Goal: Transaction & Acquisition: Purchase product/service

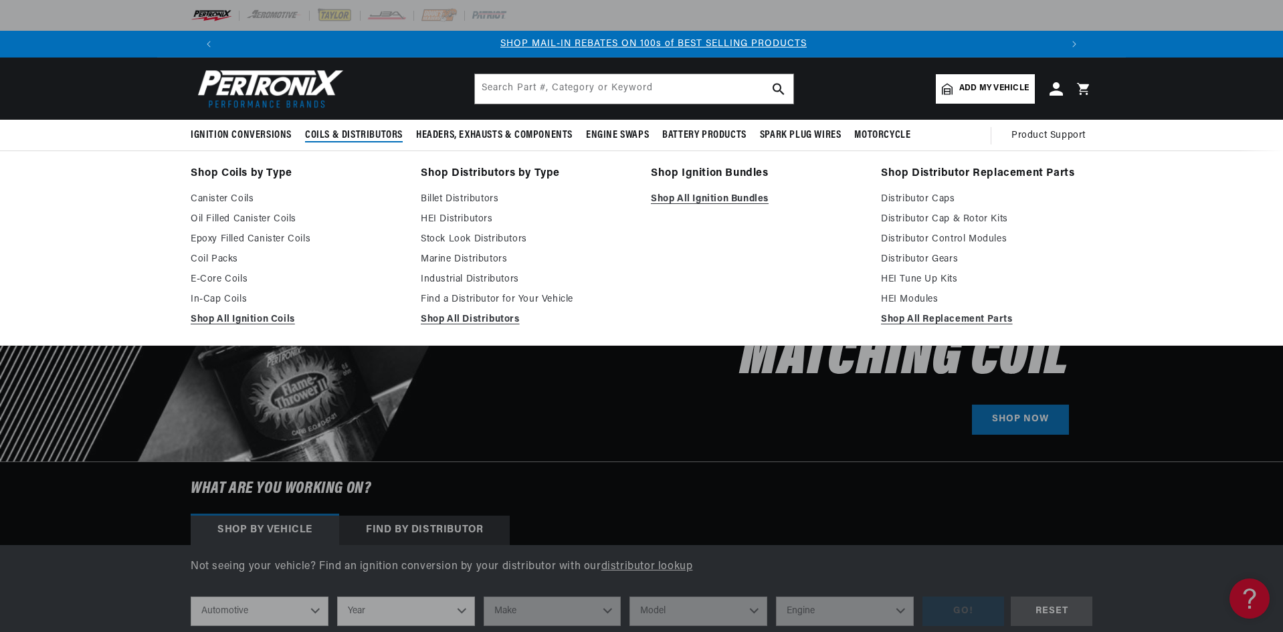
scroll to position [0, 836]
click at [436, 304] on link "Find a Distributor for Your Vehicle" at bounding box center [526, 300] width 211 height 16
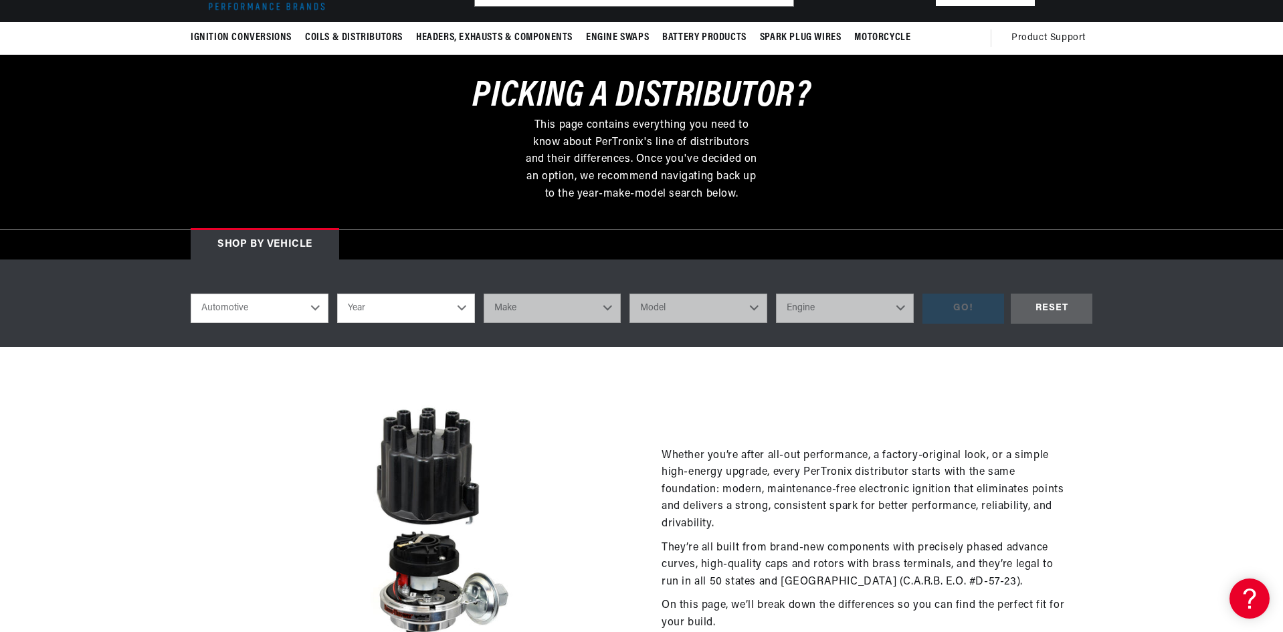
scroll to position [134, 0]
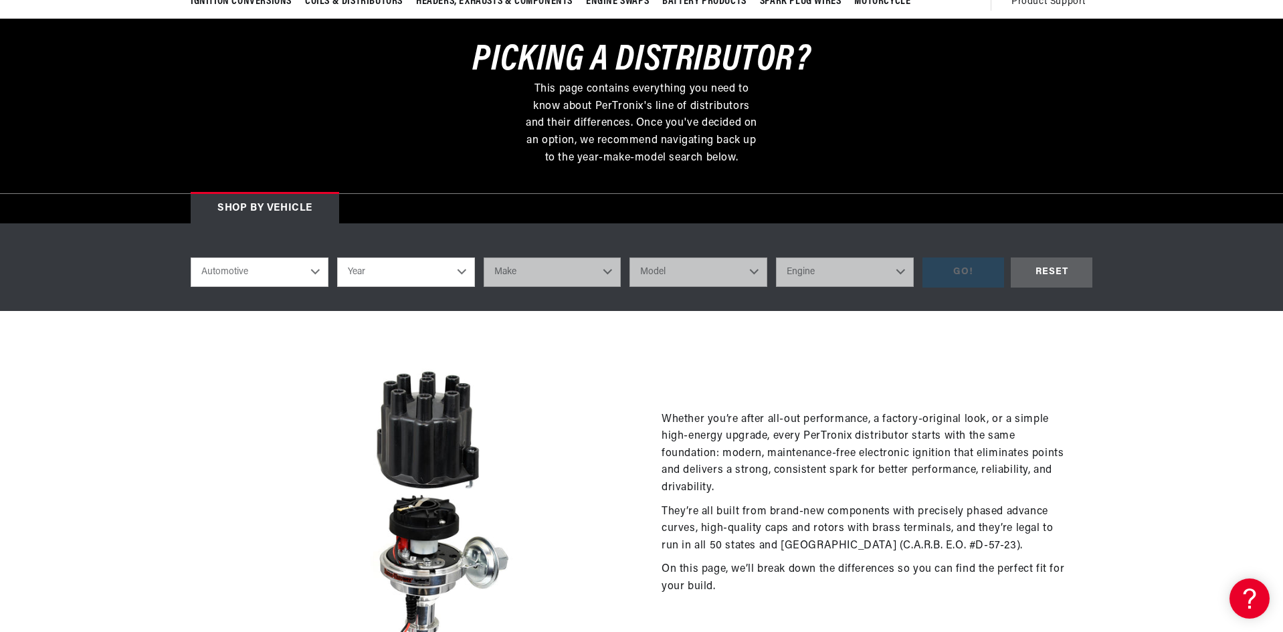
click at [414, 275] on select "Year 2022 2021 2020 2019 2018 2017 2016 2015 2014 2013 2012 2011 2010 2009 2008…" at bounding box center [406, 272] width 138 height 29
select select "1969"
click at [337, 258] on select "Year 2022 2021 2020 2019 2018 2017 2016 2015 2014 2013 2012 2011 2010 2009 2008…" at bounding box center [406, 272] width 138 height 29
select select "1969"
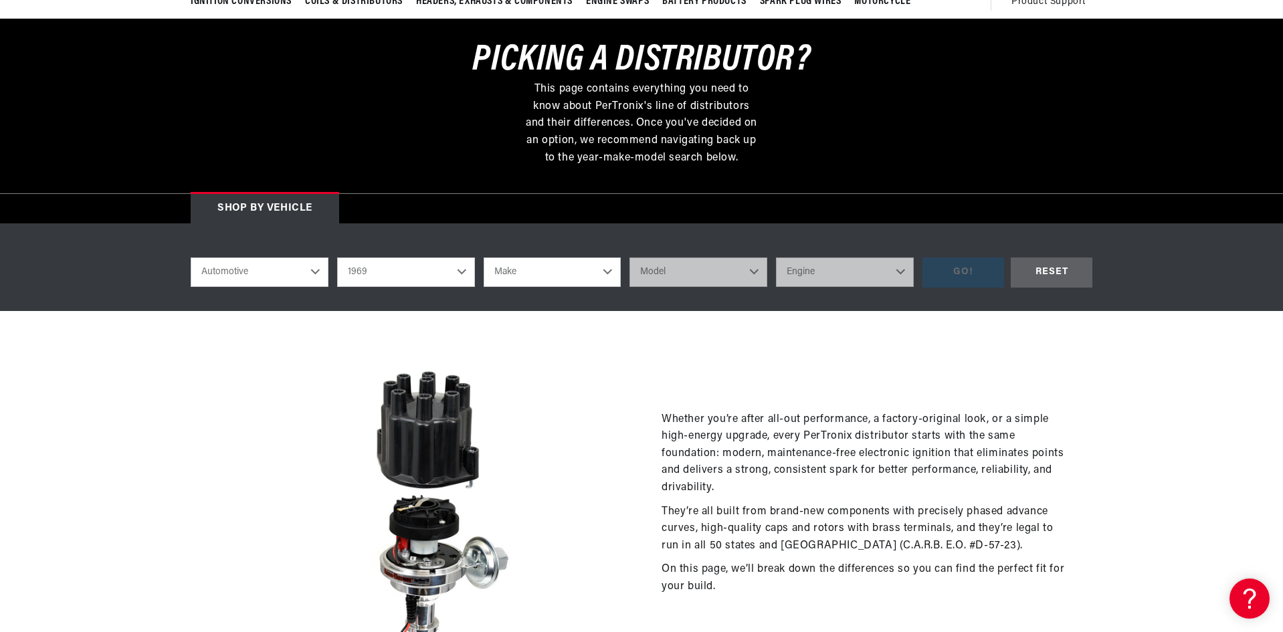
click at [537, 272] on select "Make Alfa Romeo American Motors Aston Martin Austin Austin Healey Avanti BMW Bu…" at bounding box center [553, 272] width 138 height 29
select select "Volkswagen"
click at [484, 258] on select "Make Alfa Romeo American Motors Aston Martin Austin Austin Healey Avanti BMW Bu…" at bounding box center [553, 272] width 138 height 29
select select "Volkswagen"
click at [670, 266] on select "Model Beetle Fastback Karmann Ghia Squareback" at bounding box center [699, 272] width 138 height 29
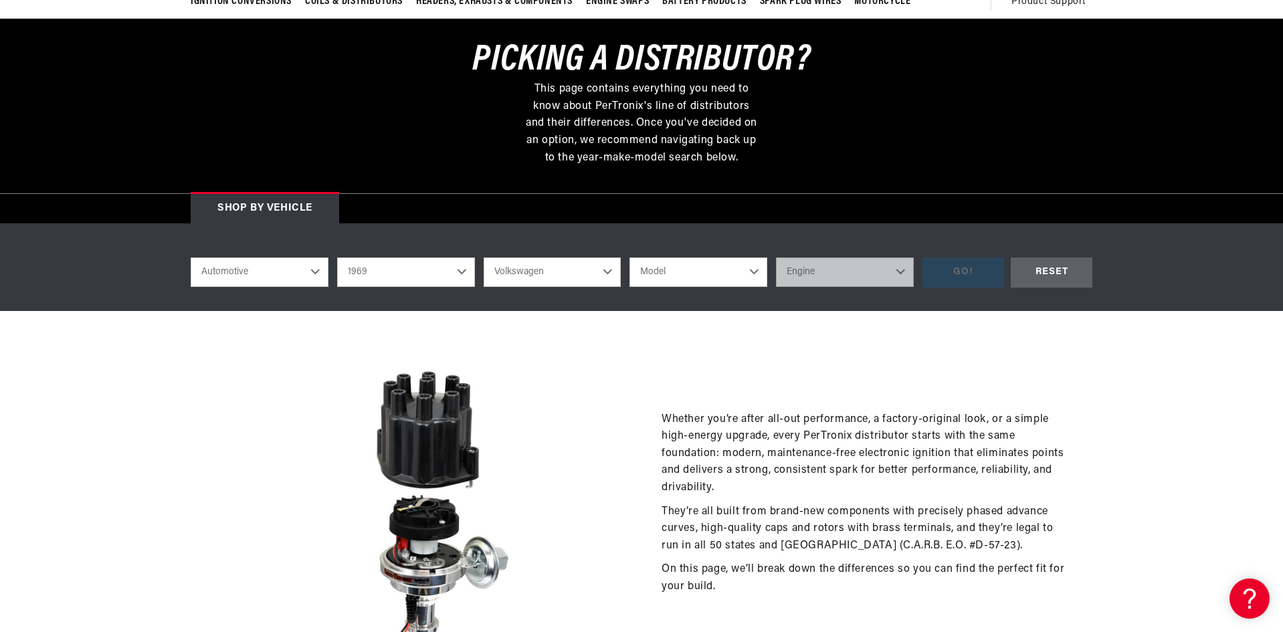
select select "Beetle"
click at [630, 258] on select "Model Beetle Fastback Karmann Ghia Squareback" at bounding box center [699, 272] width 138 height 29
select select "Beetle"
click at [828, 272] on select "Engine 1.5L 1.6L 4" at bounding box center [845, 272] width 138 height 29
select select "1.6L"
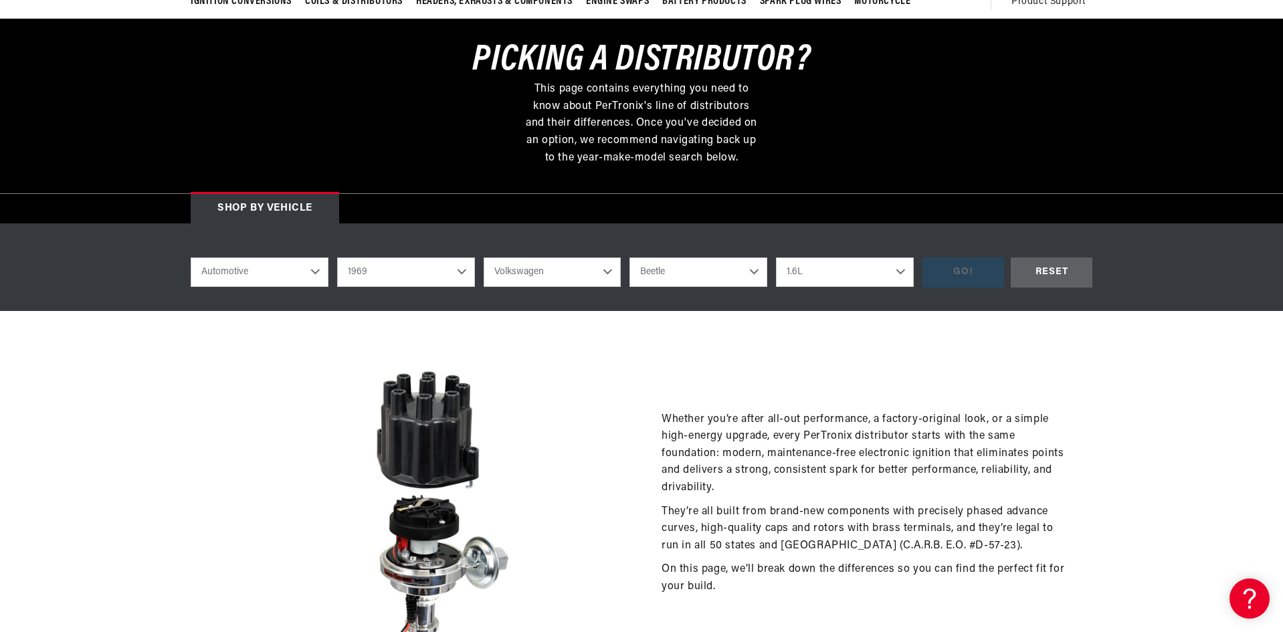
click at [776, 258] on select "Engine 1.5L 1.6L 4" at bounding box center [845, 272] width 138 height 29
select select "1.6L"
click at [957, 270] on div "GO!" at bounding box center [964, 273] width 82 height 30
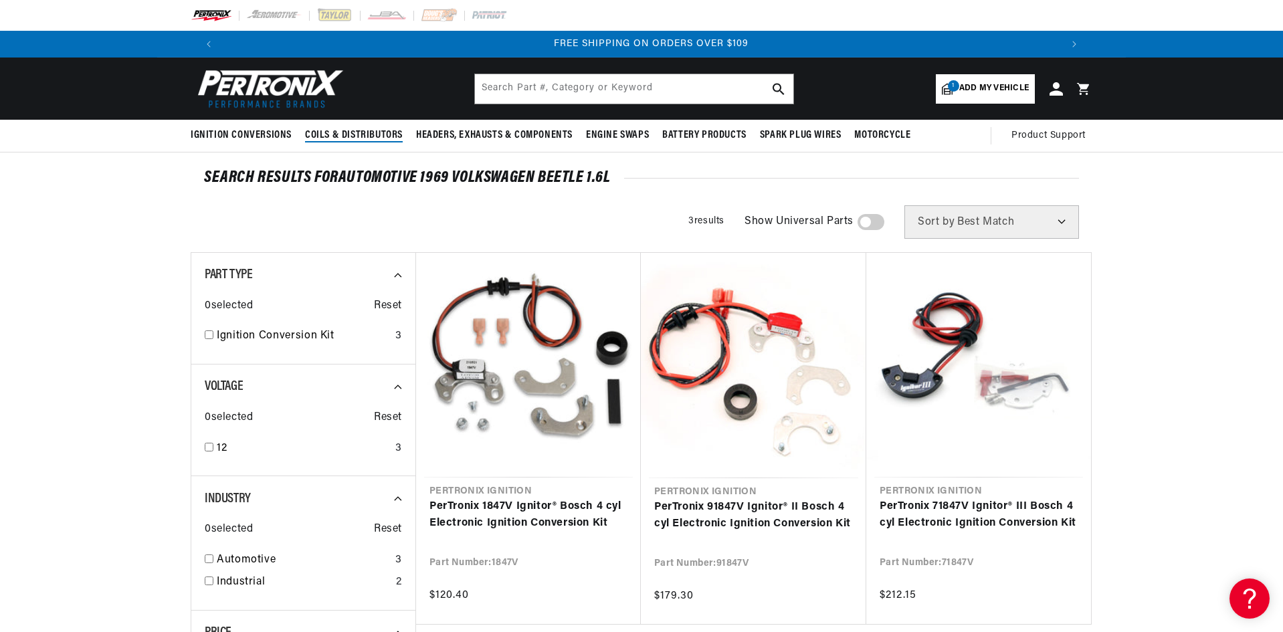
scroll to position [0, 1671]
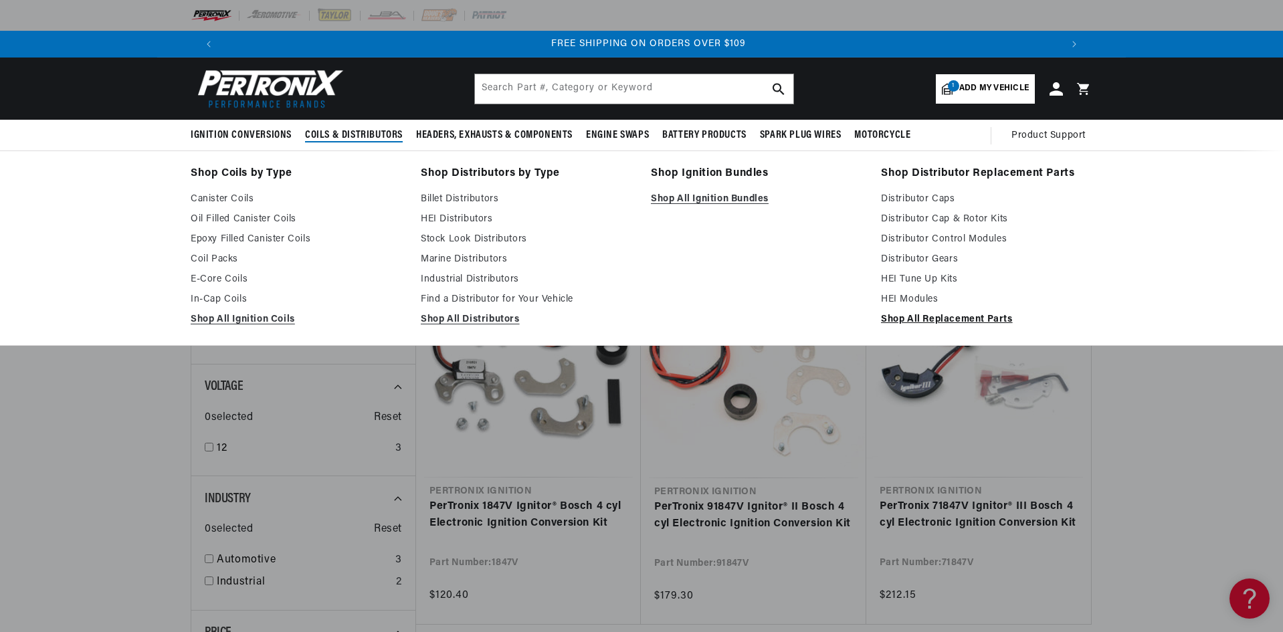
click at [931, 320] on link "Shop All Replacement Parts" at bounding box center [986, 320] width 211 height 16
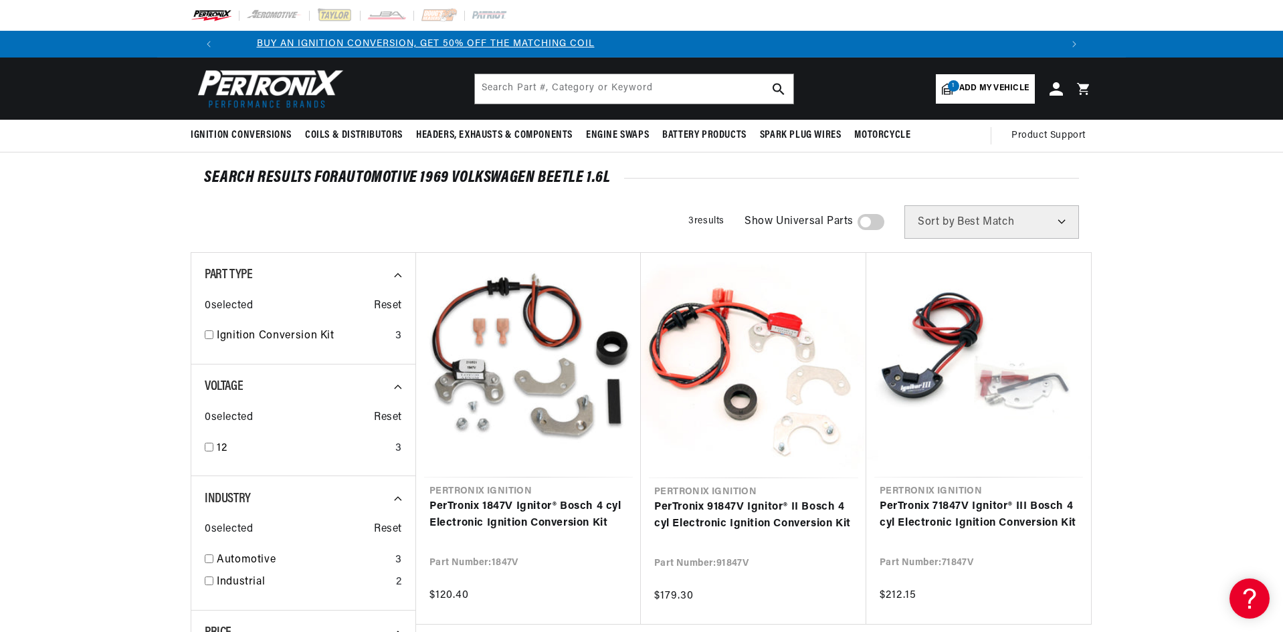
scroll to position [0, 99]
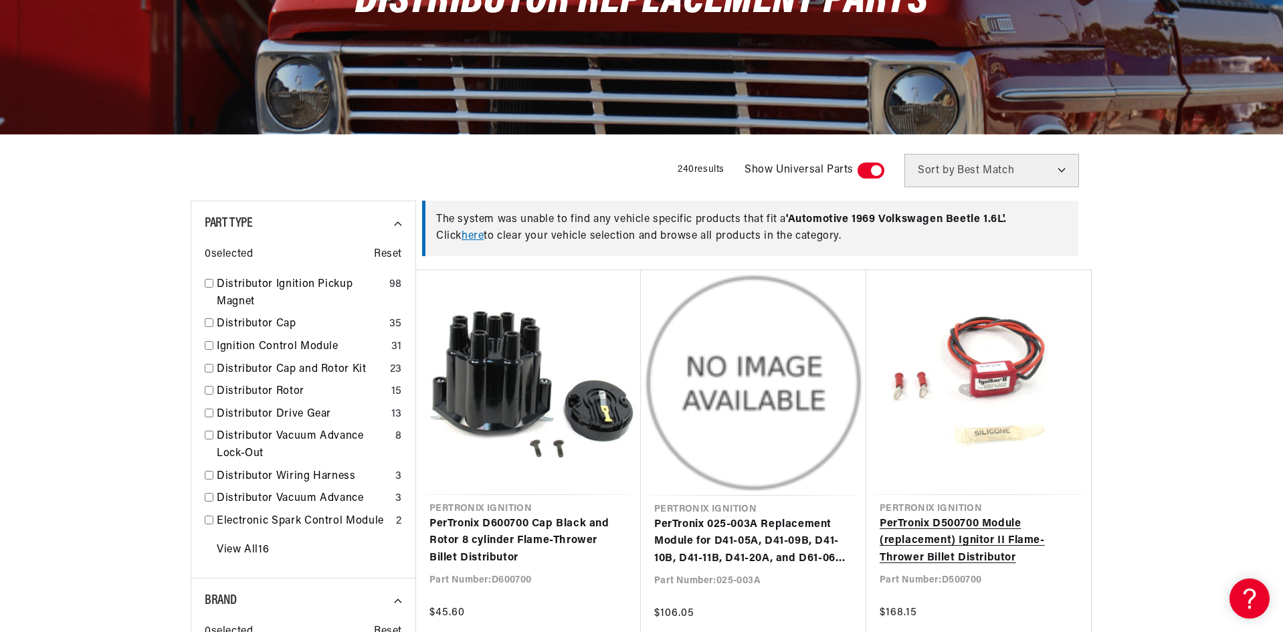
scroll to position [268, 0]
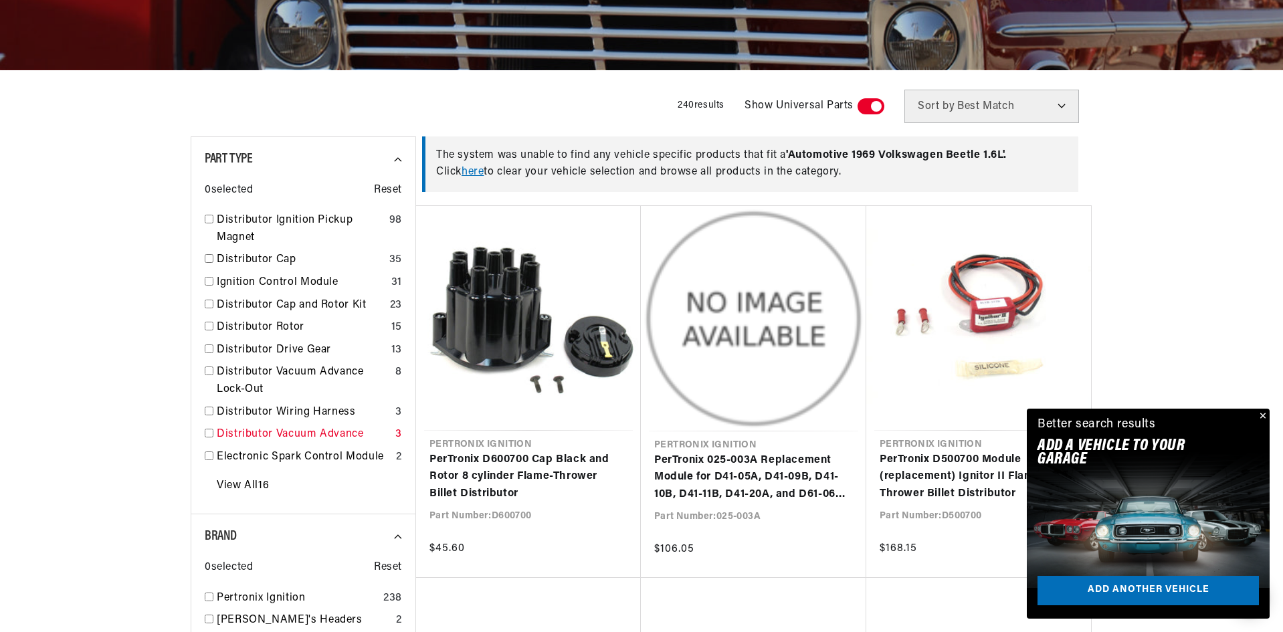
click at [229, 434] on link "Distributor Vacuum Advance" at bounding box center [303, 434] width 173 height 17
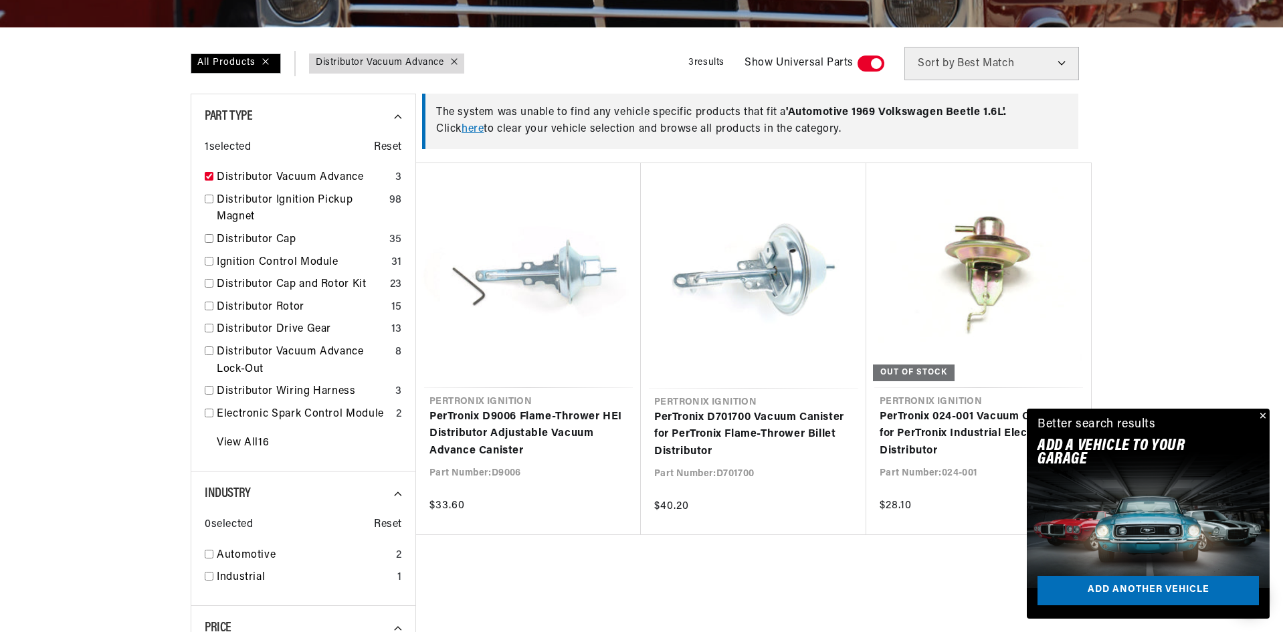
scroll to position [535, 0]
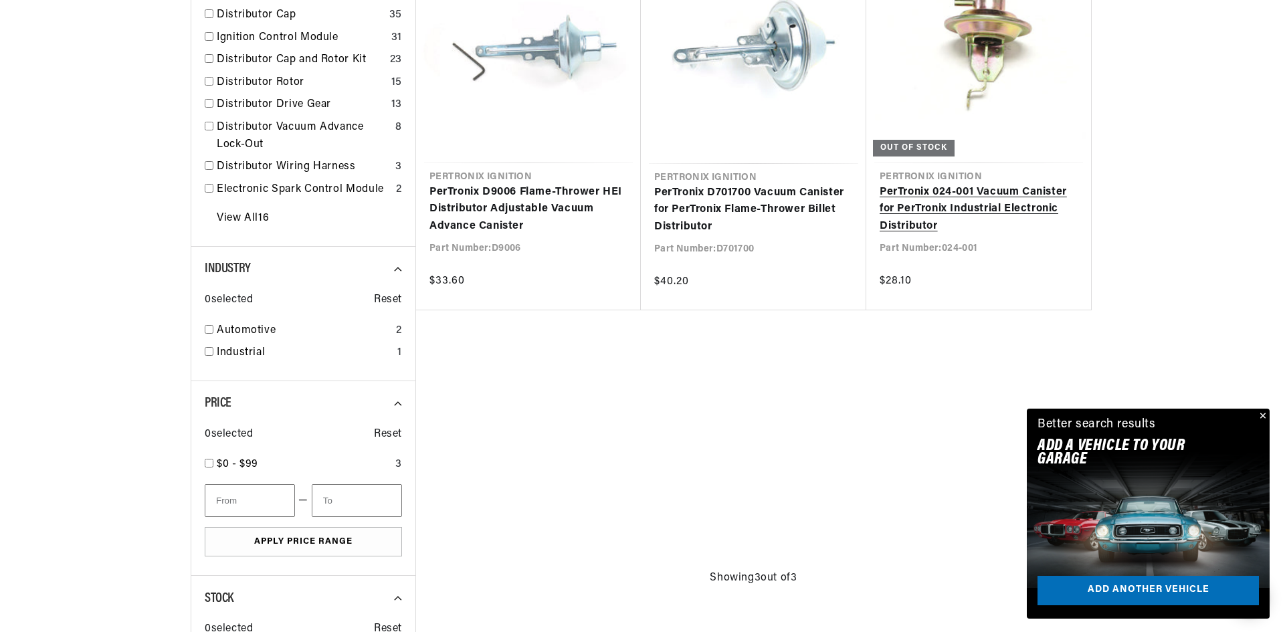
click at [936, 212] on link "PerTronix 024-001 Vacuum Canister for PerTronix Industrial Electronic Distribut…" at bounding box center [979, 210] width 198 height 52
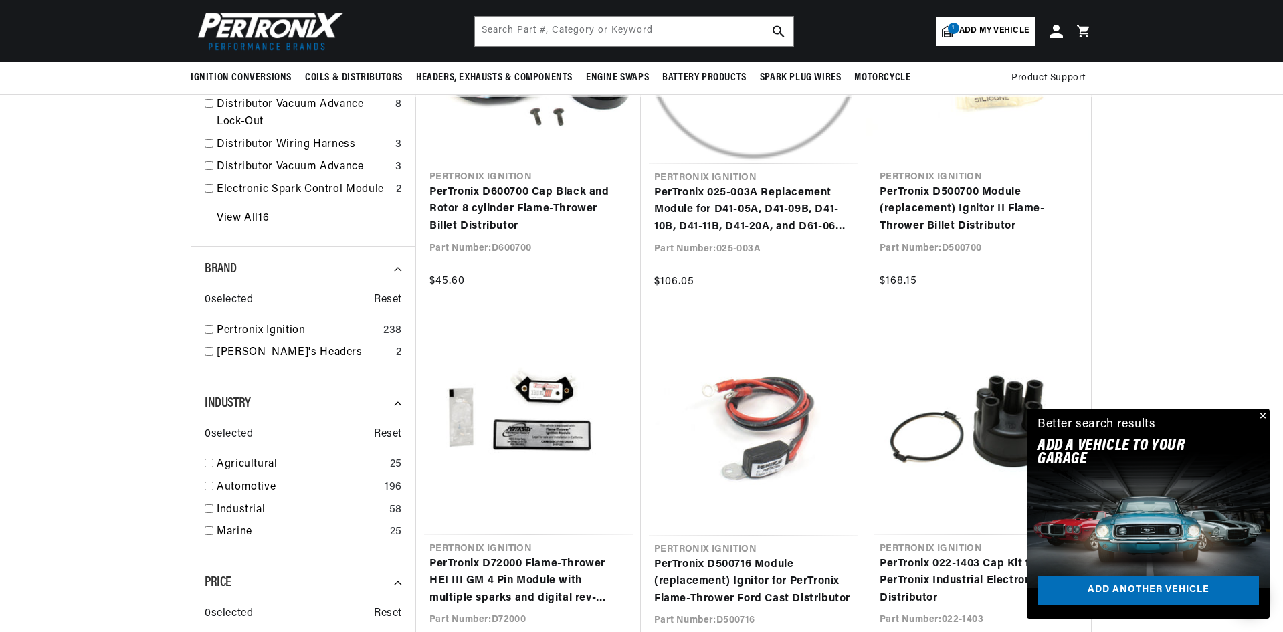
scroll to position [0, 1671]
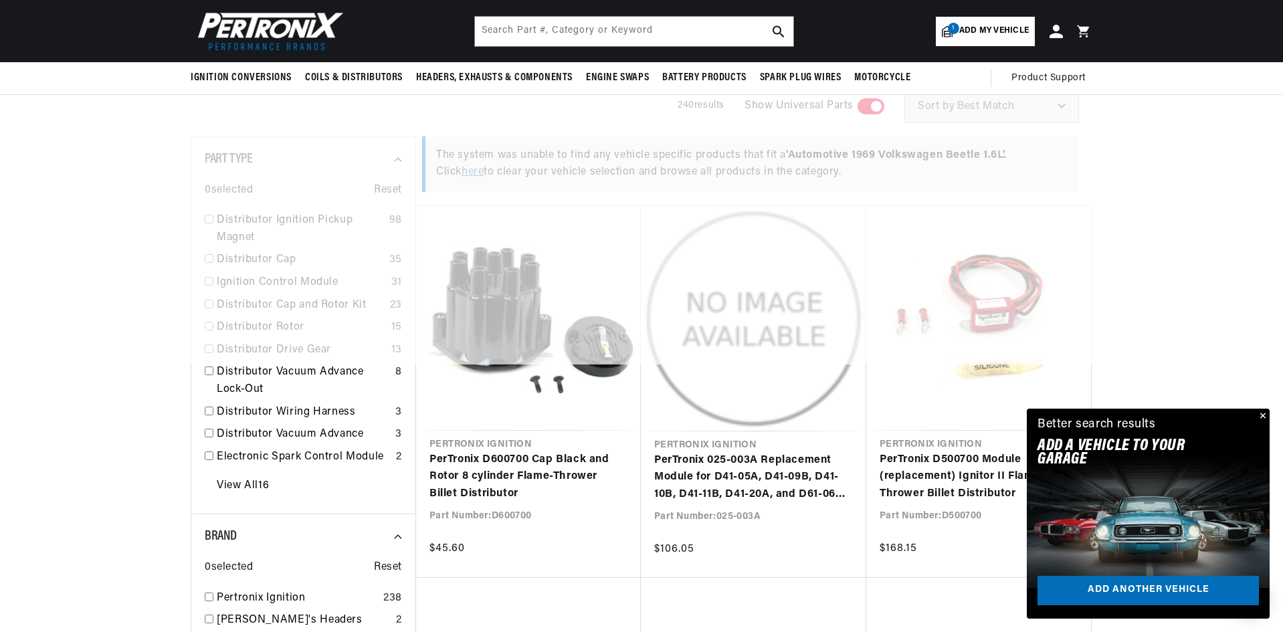
scroll to position [268, 0]
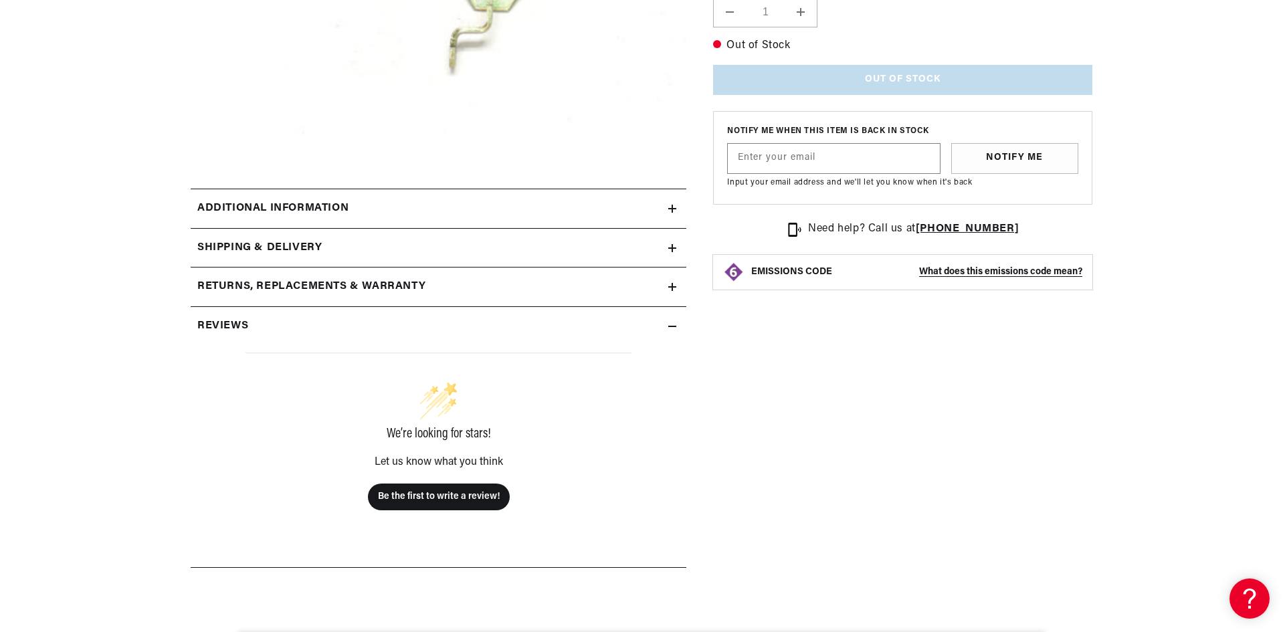
click at [674, 205] on icon at bounding box center [672, 209] width 8 height 8
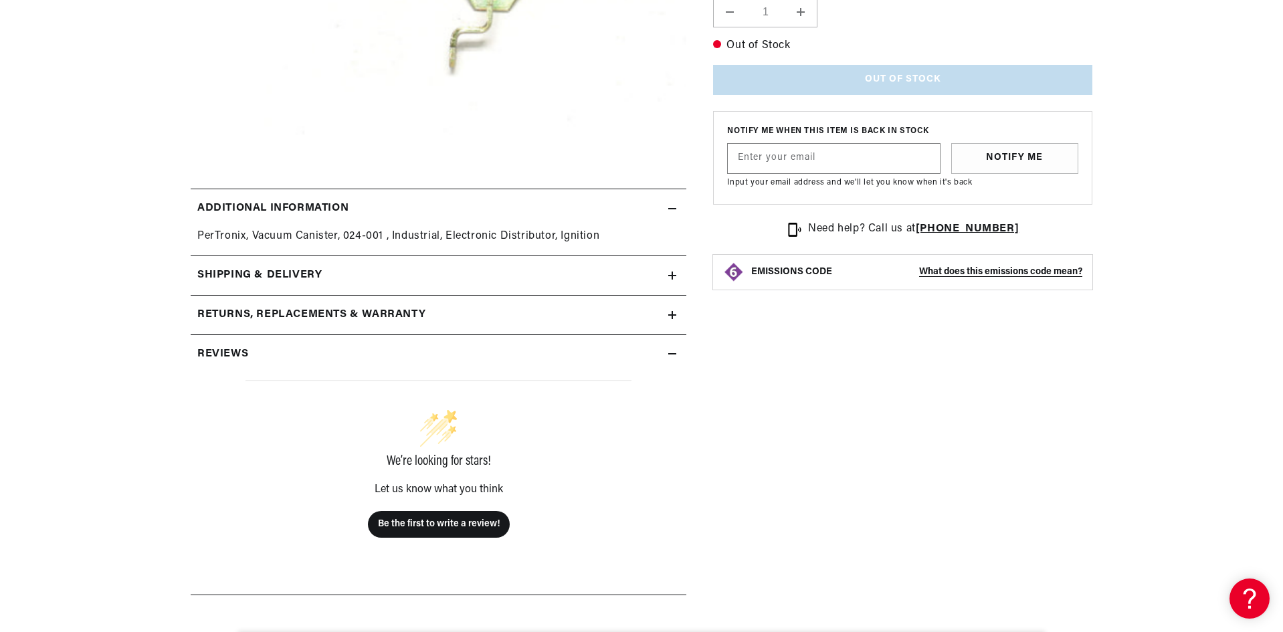
click at [674, 205] on icon at bounding box center [672, 209] width 8 height 8
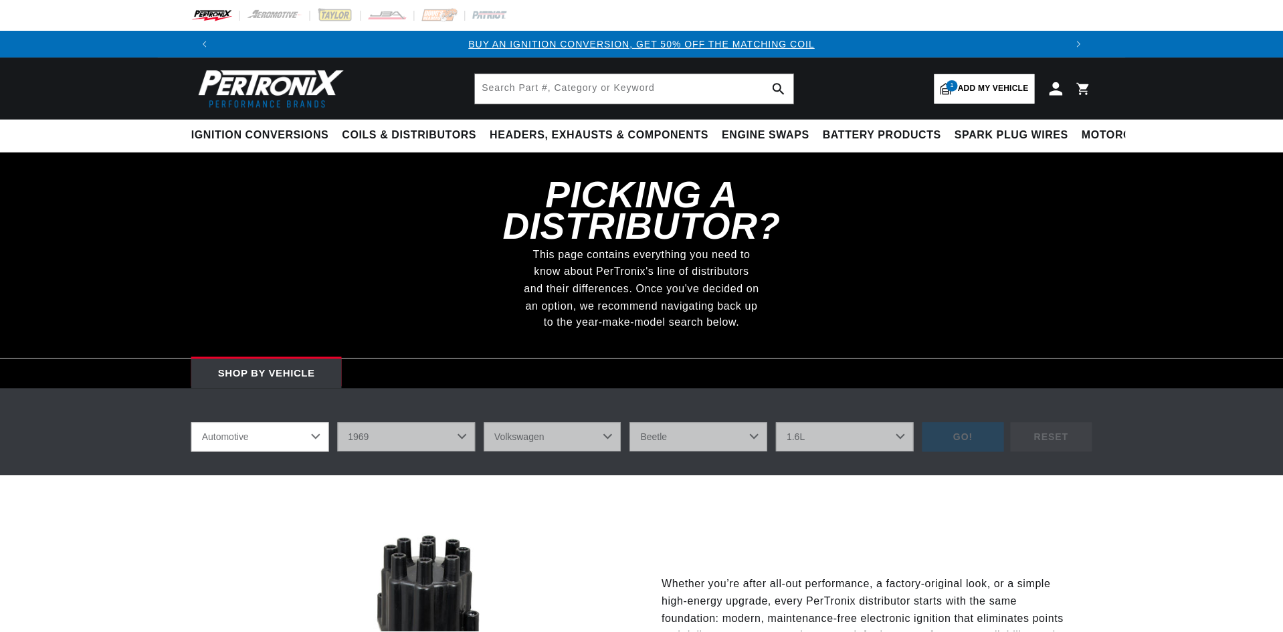
scroll to position [134, 0]
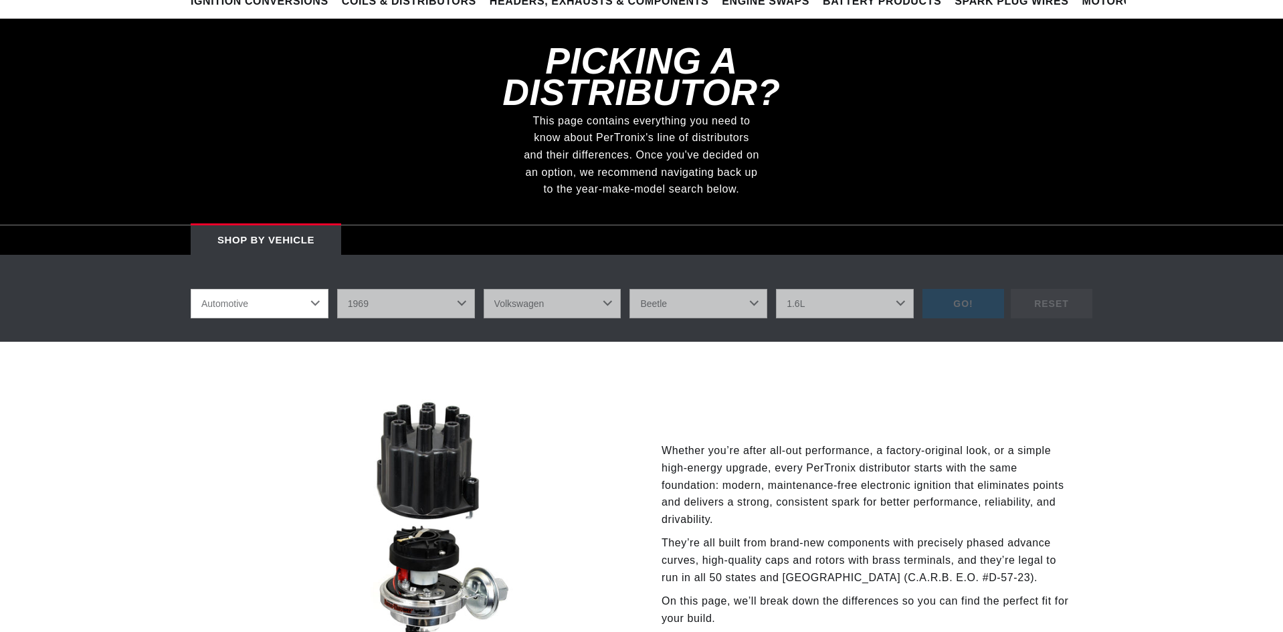
select select "1969"
select select "Volkswagen"
select select "1.6L"
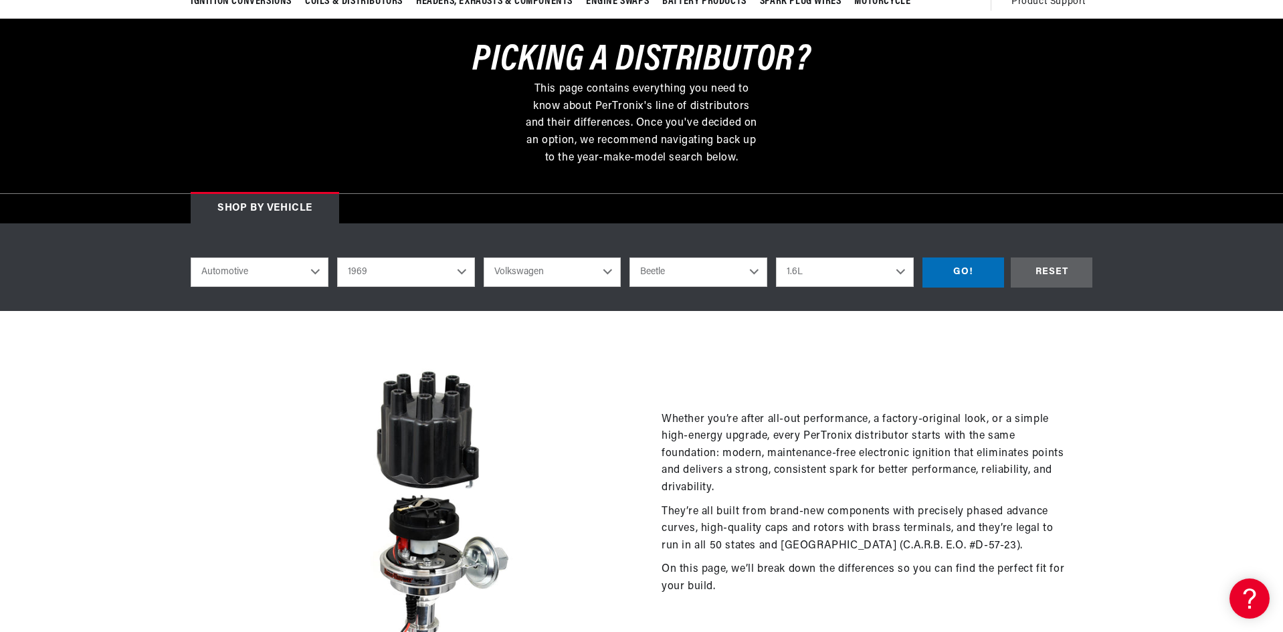
scroll to position [0, 0]
